Goal: Task Accomplishment & Management: Complete application form

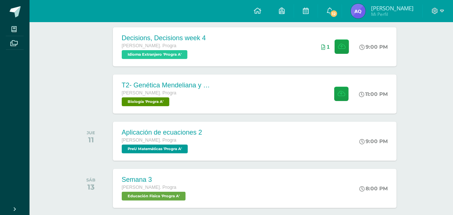
scroll to position [165, 0]
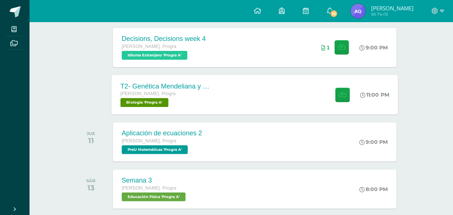
click at [218, 94] on div "T2- Genética Mendeliana y sus aplicaciones [PERSON_NAME]. Progra Biología 'Prog…" at bounding box center [164, 94] width 107 height 39
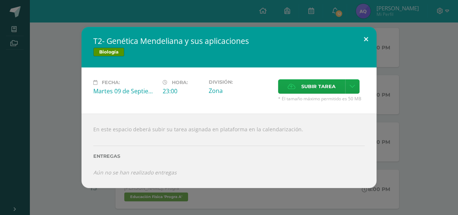
click at [362, 42] on button at bounding box center [366, 39] width 21 height 25
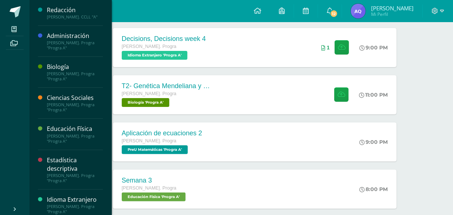
click at [69, 68] on div "Biología" at bounding box center [75, 67] width 56 height 8
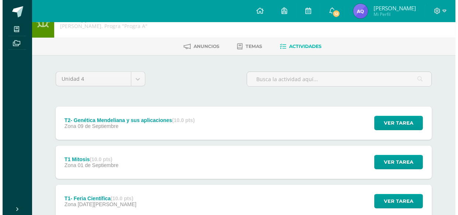
scroll to position [48, 0]
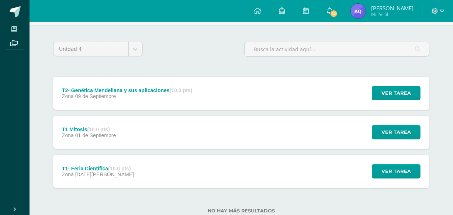
click at [176, 137] on div "T1 Mitosis (10.0 pts) Zona 01 de Septiembre Ver tarea T1 Mitosis Biología Carga…" at bounding box center [241, 132] width 376 height 33
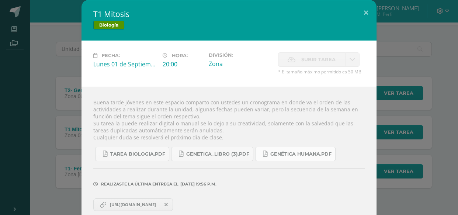
click at [273, 151] on span "Genética humana.pdf" at bounding box center [300, 154] width 61 height 6
click at [194, 155] on span "Genetica_LIBRO (3).pdf" at bounding box center [217, 154] width 63 height 6
click at [149, 150] on link "Tarea biologia.pdf" at bounding box center [132, 154] width 74 height 14
click at [70, 70] on div "T1 Mitosis Biología Fecha: Lunes 01 de Septiembre Hora: 20:00 División: Zona Su…" at bounding box center [229, 111] width 452 height 223
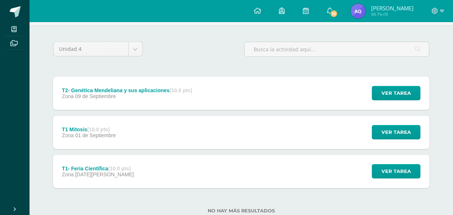
click at [181, 101] on div "T2- Genética Mendeliana y sus aplicaciones (10.0 pts) Zona 09 de Septiembre" at bounding box center [127, 93] width 148 height 33
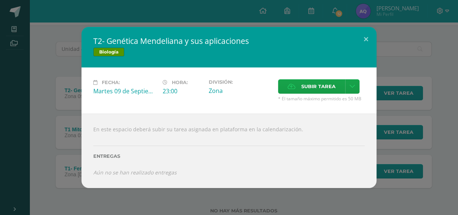
drag, startPoint x: 107, startPoint y: 39, endPoint x: 179, endPoint y: 37, distance: 72.3
click at [179, 37] on h2 "T2- Genética Mendeliana y sus aplicaciones" at bounding box center [228, 41] width 271 height 10
click at [314, 84] on span "Subir tarea" at bounding box center [318, 87] width 34 height 14
click at [0, 0] on input "Subir tarea" at bounding box center [0, 0] width 0 height 0
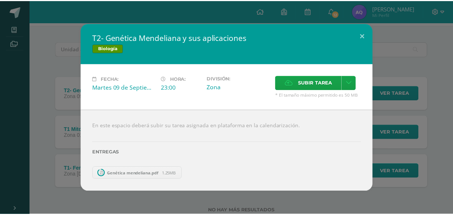
scroll to position [31, 0]
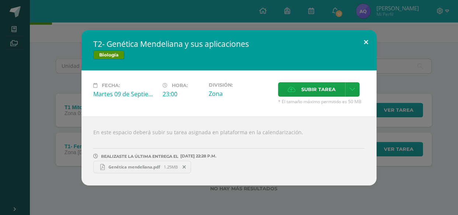
click at [366, 43] on button at bounding box center [366, 42] width 21 height 25
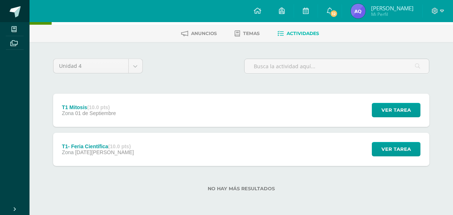
click at [15, 14] on span at bounding box center [15, 11] width 11 height 11
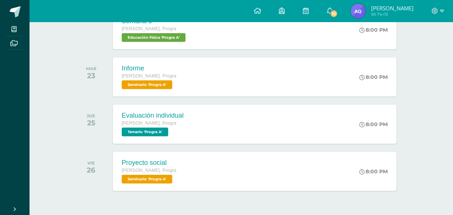
scroll to position [535, 0]
